Goal: Task Accomplishment & Management: Use online tool/utility

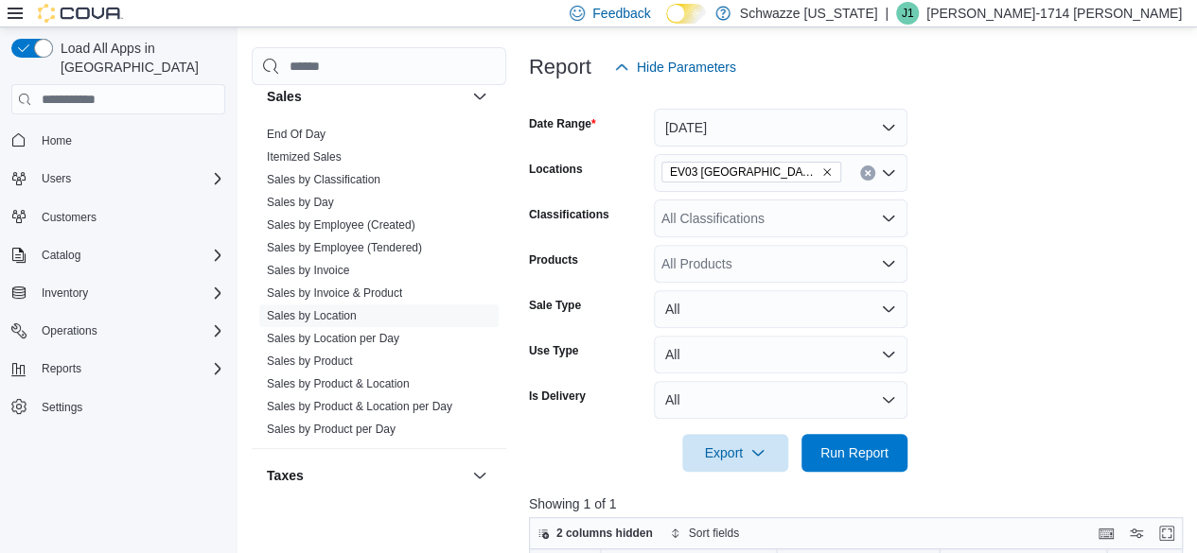
scroll to position [236, 0]
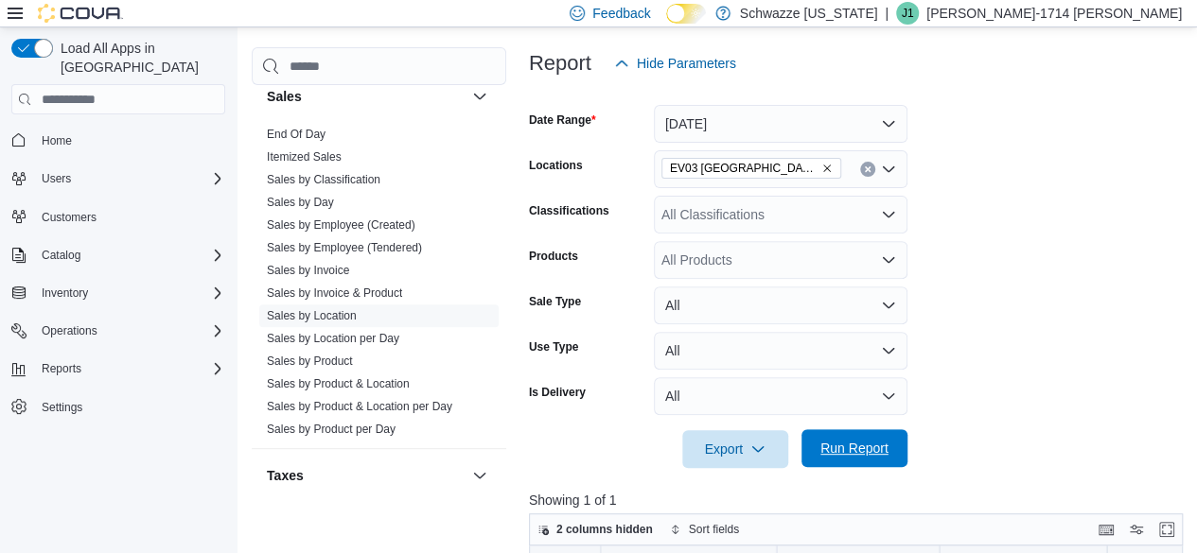
click at [836, 447] on span "Run Report" at bounding box center [854, 448] width 68 height 19
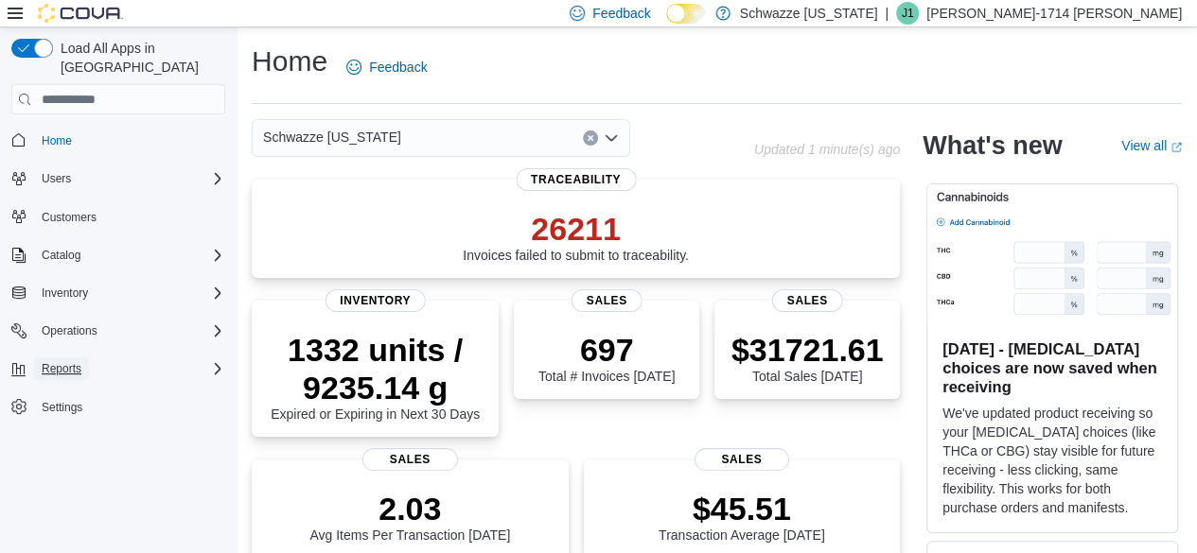
click at [74, 361] on span "Reports" at bounding box center [62, 368] width 40 height 15
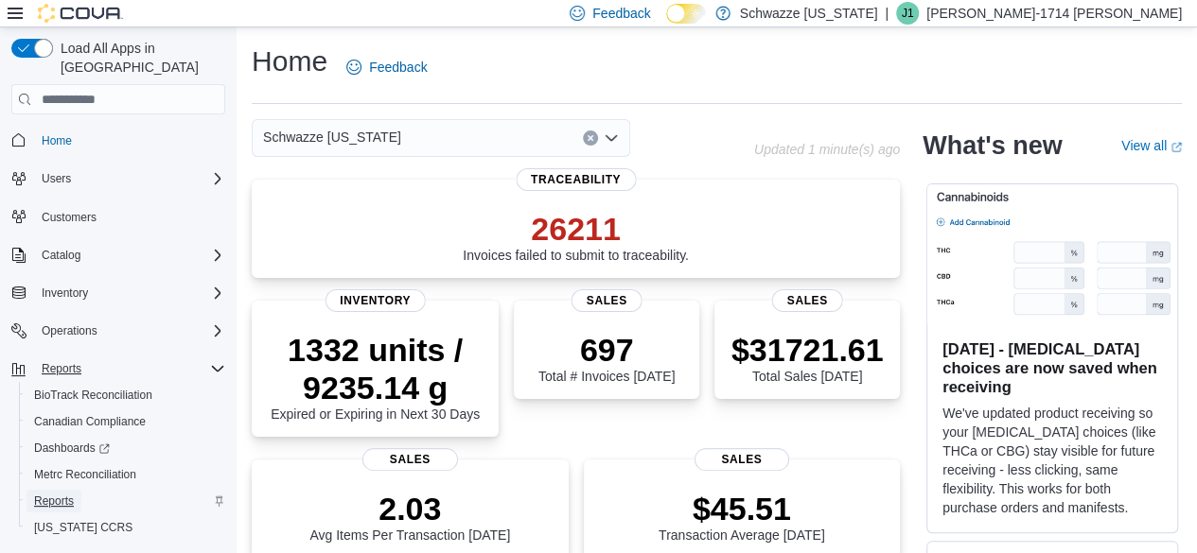
click at [52, 494] on span "Reports" at bounding box center [54, 501] width 40 height 15
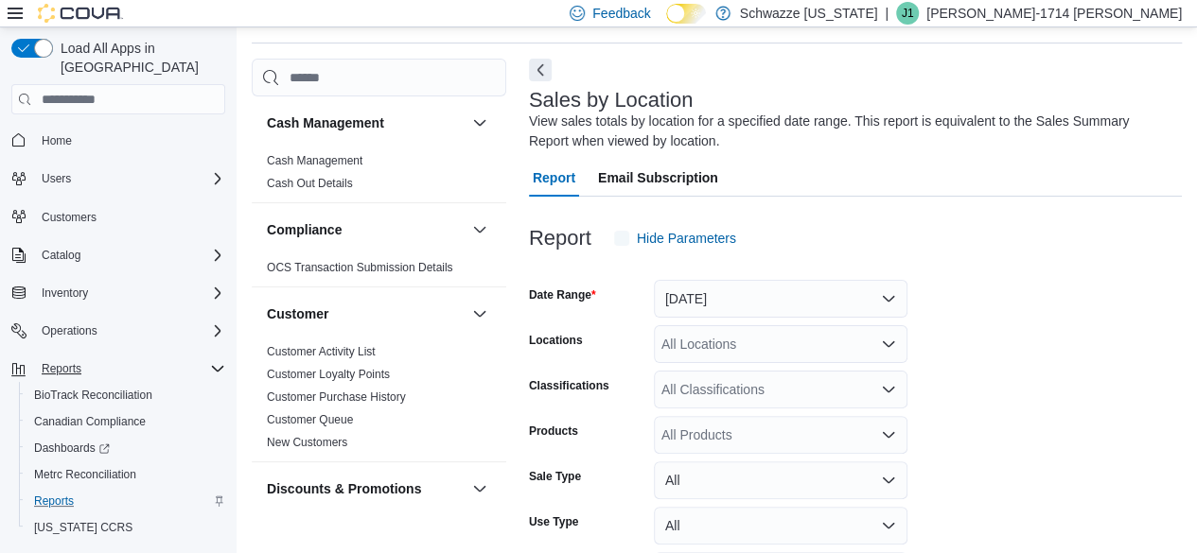
scroll to position [63, 0]
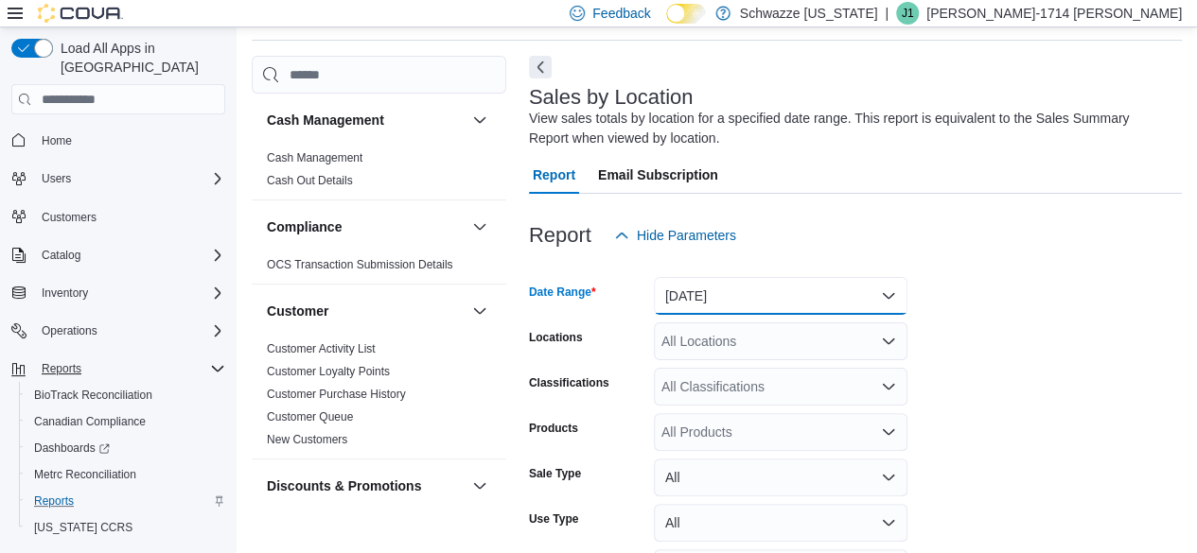
click at [691, 304] on button "[DATE]" at bounding box center [780, 296] width 253 height 38
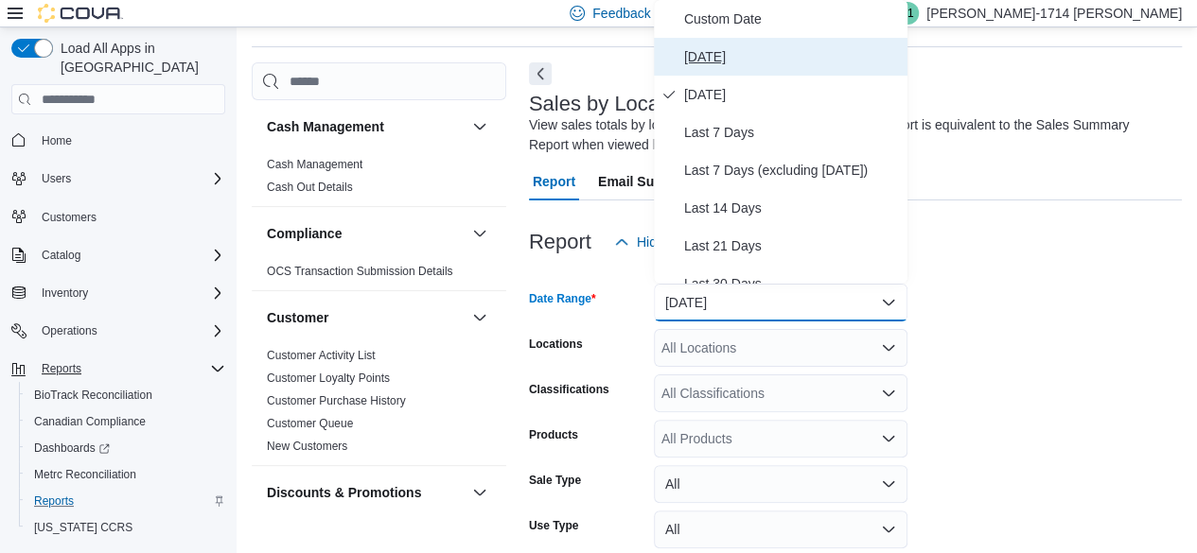
click at [728, 48] on span "[DATE]" at bounding box center [792, 56] width 216 height 23
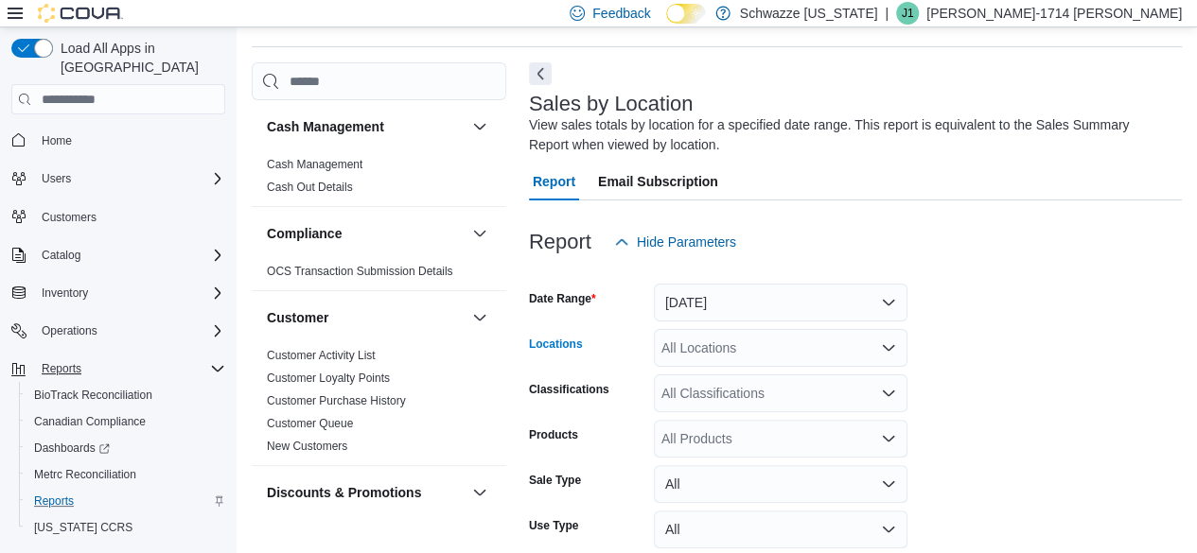
click at [707, 353] on div "All Locations" at bounding box center [780, 348] width 253 height 38
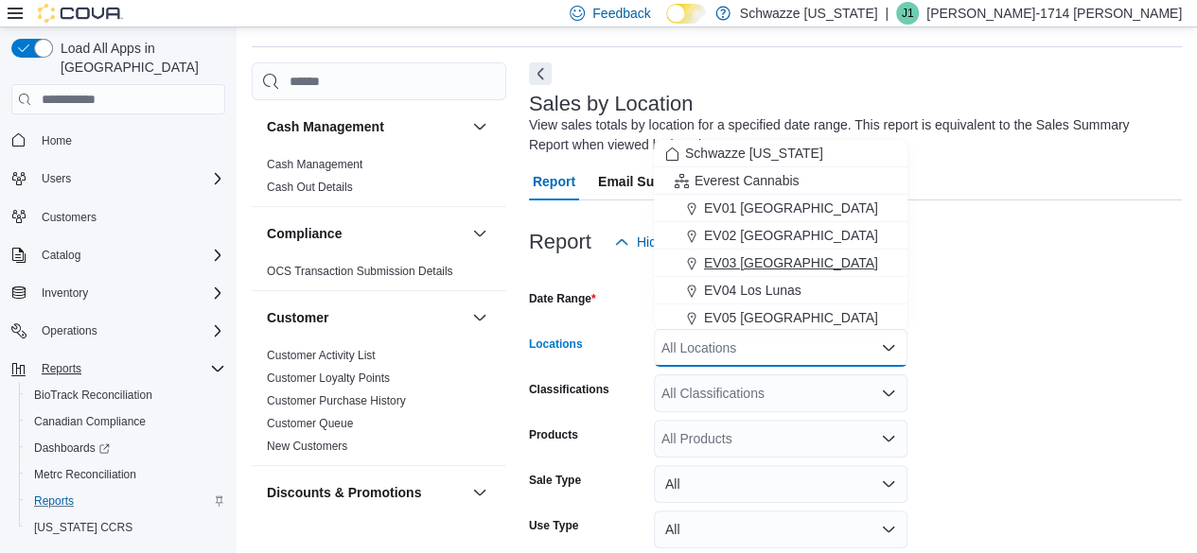
click at [717, 271] on span "EV03 [GEOGRAPHIC_DATA]" at bounding box center [791, 262] width 174 height 19
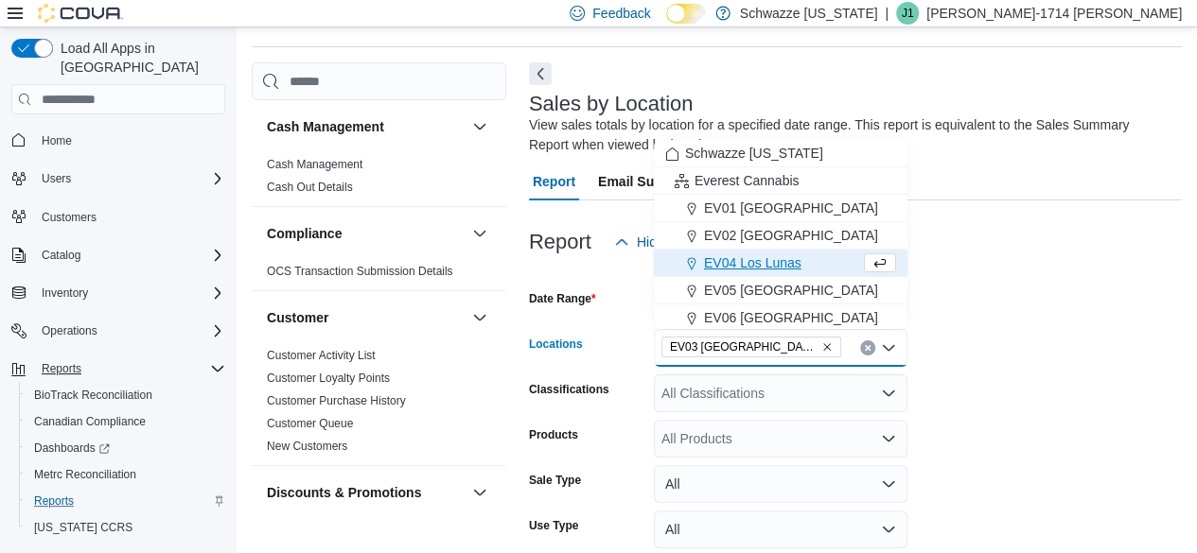
click at [1020, 377] on form "Date Range [DATE] Locations [GEOGRAPHIC_DATA] [GEOGRAPHIC_DATA] box. Selected. …" at bounding box center [855, 454] width 653 height 386
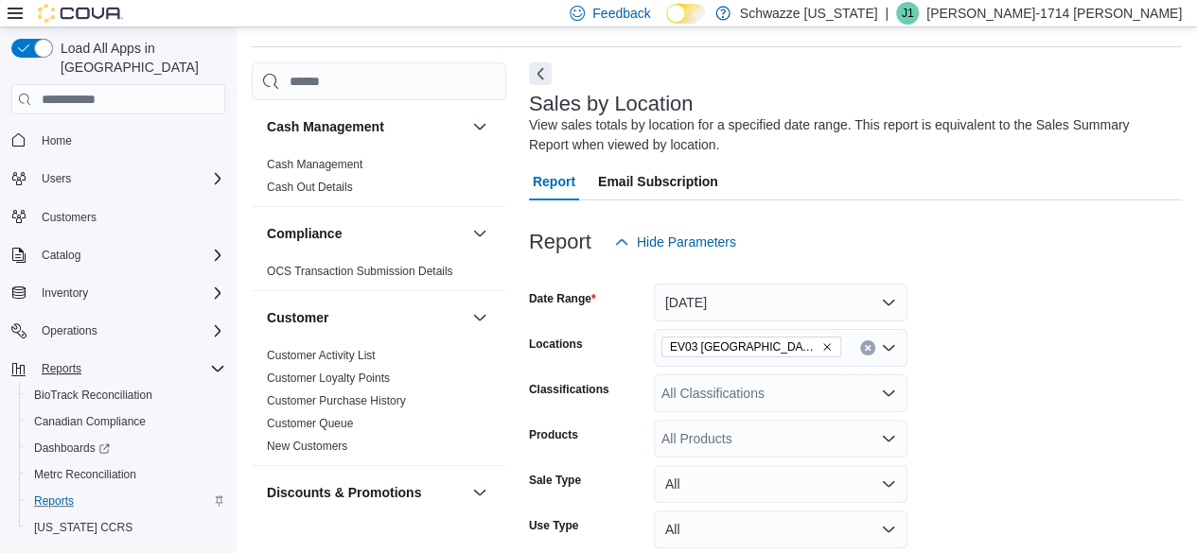
scroll to position [187, 0]
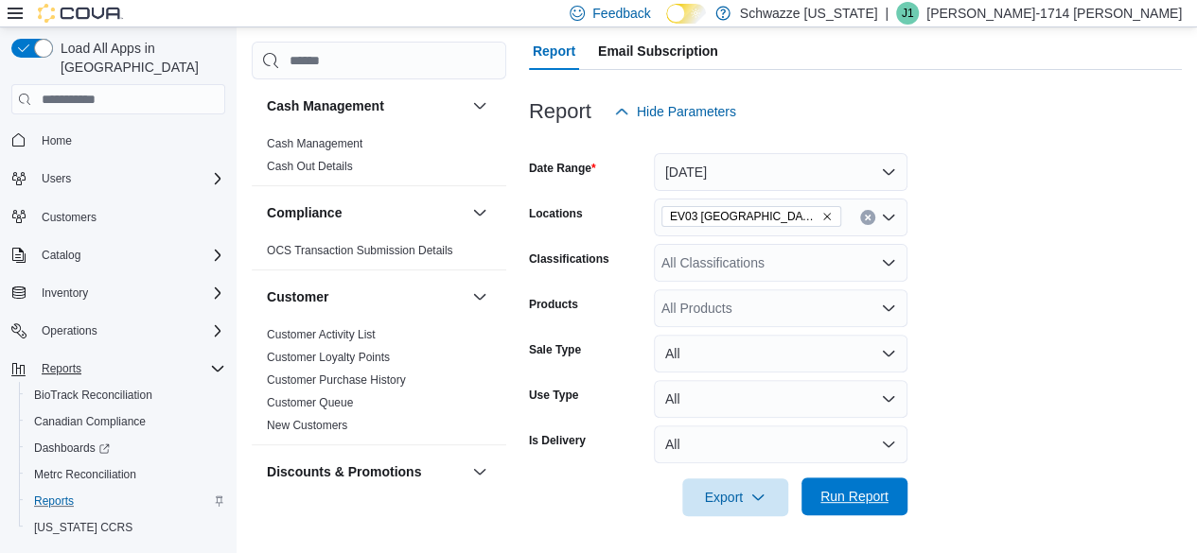
click at [859, 490] on span "Run Report" at bounding box center [854, 496] width 68 height 19
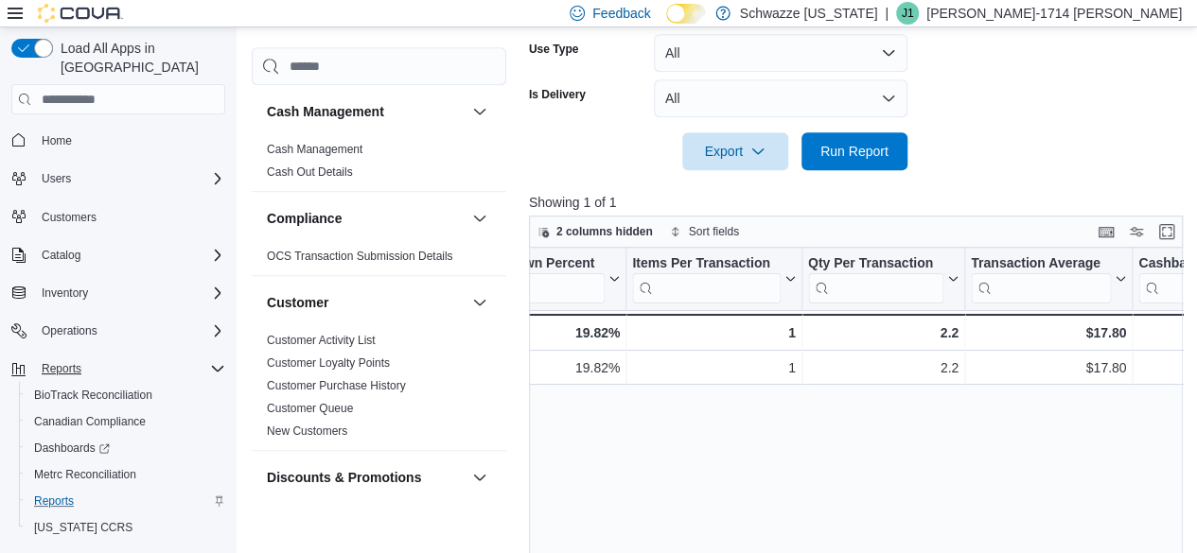
scroll to position [0, 1583]
